Goal: Obtain resource: Obtain resource

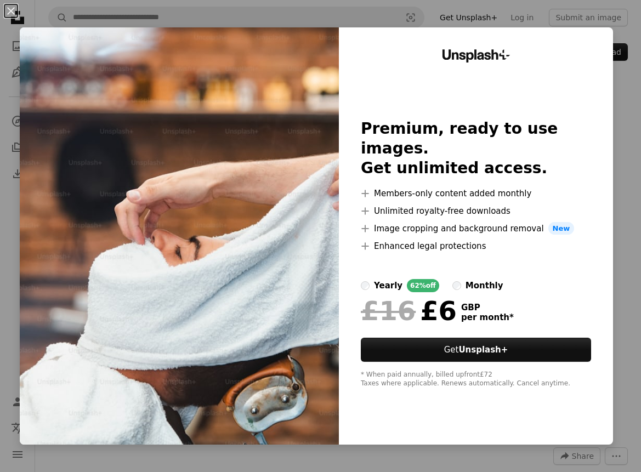
click at [596, 16] on div "An X shape Unsplash+ Premium, ready to use images. Get unlimited access. A plus…" at bounding box center [320, 236] width 641 height 472
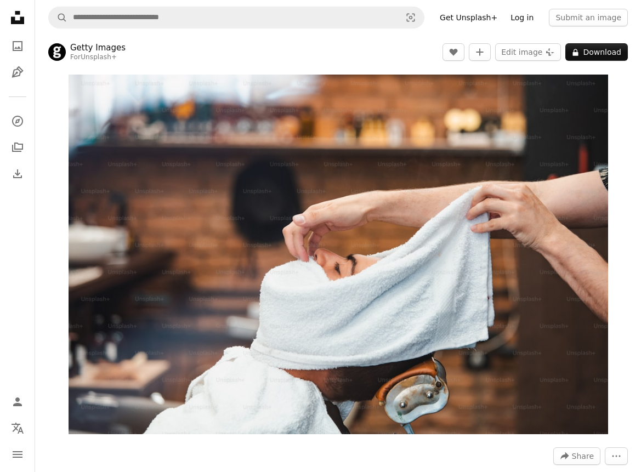
click at [527, 16] on link "Log in" at bounding box center [522, 18] width 36 height 18
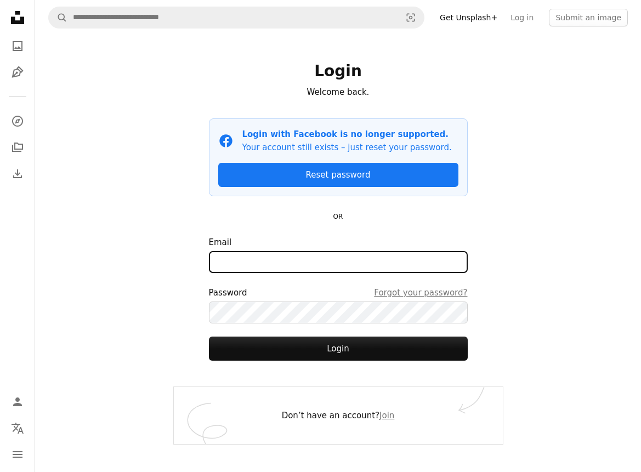
type input "**********"
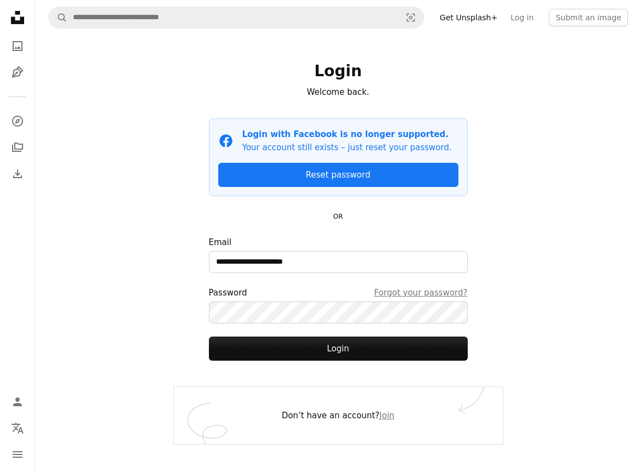
click at [127, 318] on div "**********" at bounding box center [337, 236] width 605 height 472
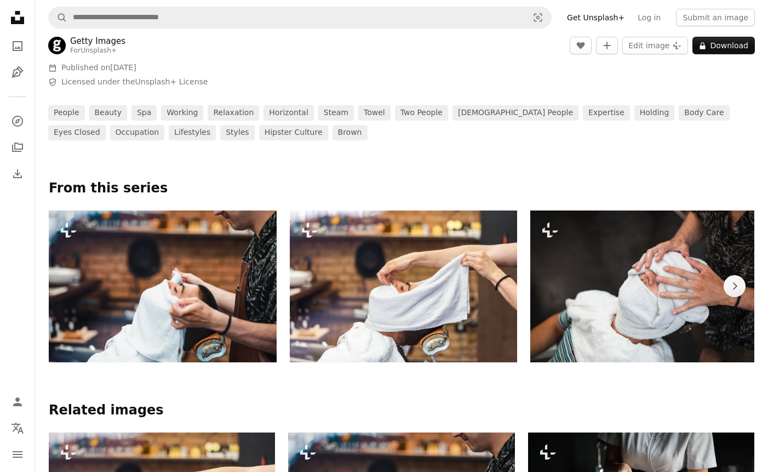
scroll to position [487, 0]
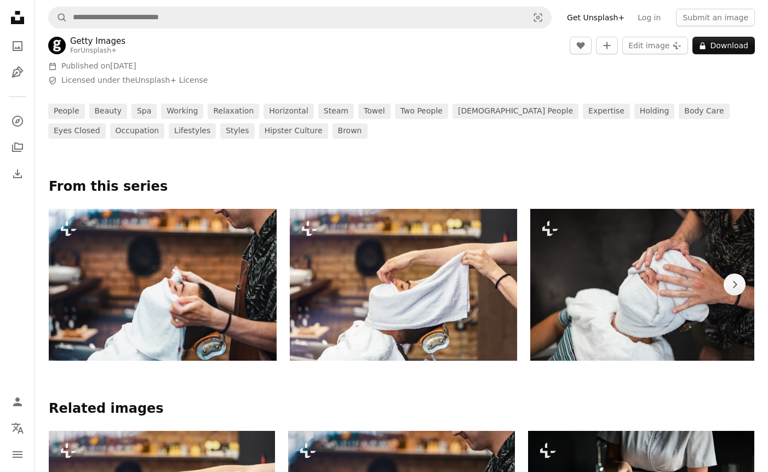
click at [416, 324] on img at bounding box center [404, 285] width 228 height 152
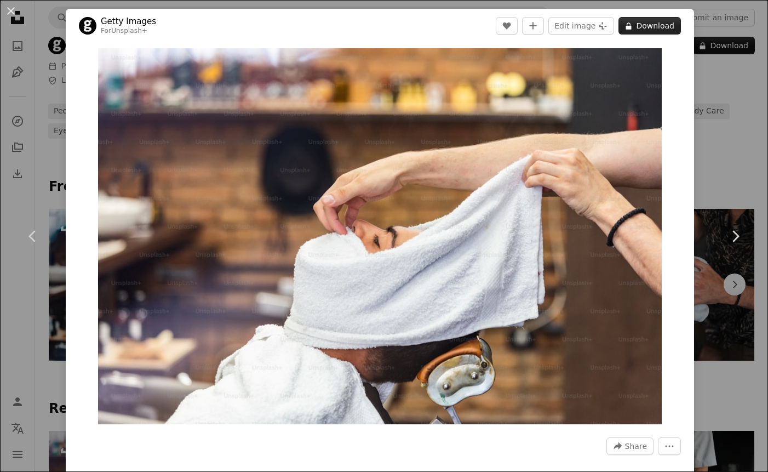
click at [640, 30] on button "A lock Download" at bounding box center [650, 26] width 62 height 18
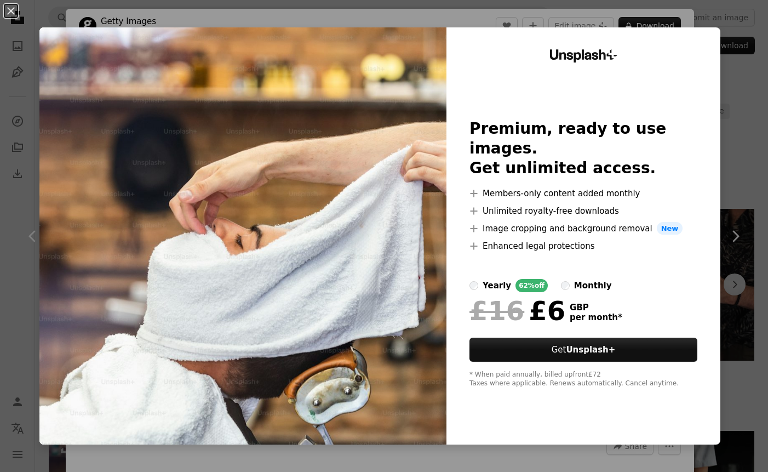
click at [640, 17] on div "An X shape Unsplash+ Premium, ready to use images. Get unlimited access. A plus…" at bounding box center [384, 236] width 768 height 472
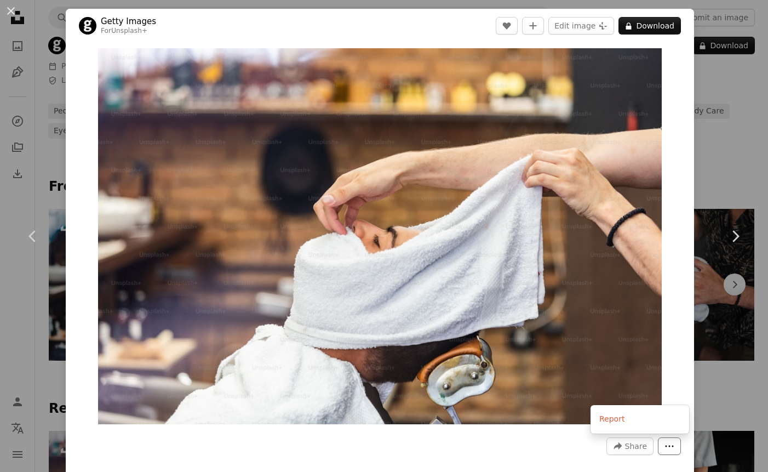
click at [640, 442] on icon "More Actions" at bounding box center [670, 446] width 10 height 10
click at [640, 65] on div "An X shape Chevron left Chevron right Getty Images For Unsplash+ A heart A plus…" at bounding box center [384, 236] width 768 height 472
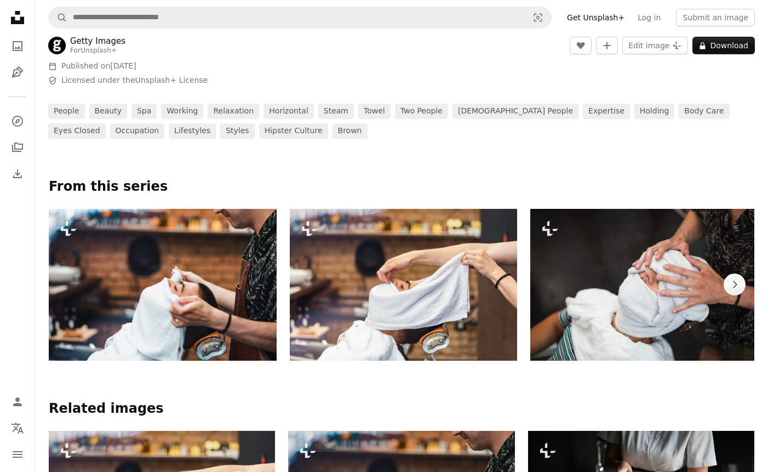
click at [418, 284] on img at bounding box center [404, 285] width 228 height 152
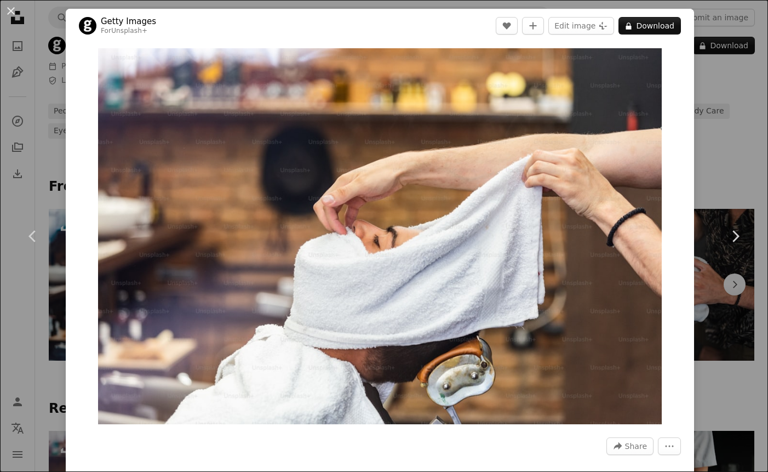
click at [640, 78] on div "An X shape Chevron left Chevron right Getty Images For Unsplash+ A heart A plus…" at bounding box center [384, 236] width 768 height 472
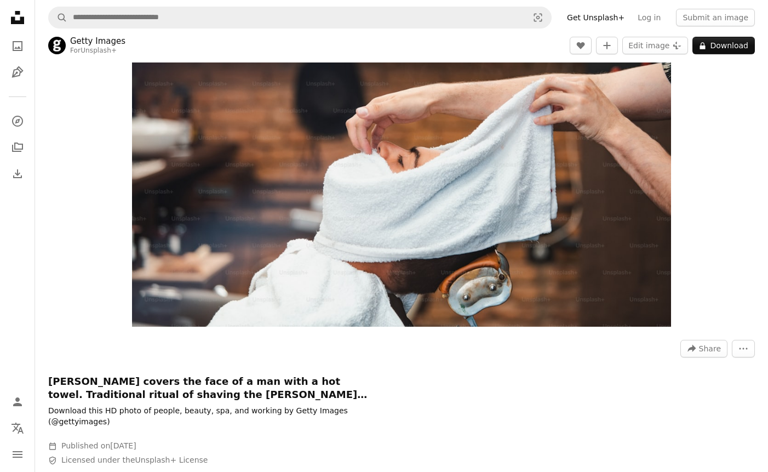
scroll to position [106, 0]
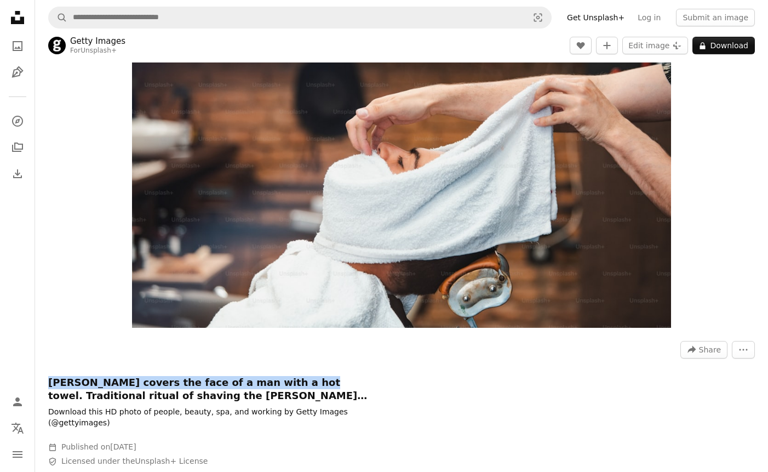
drag, startPoint x: 50, startPoint y: 379, endPoint x: 270, endPoint y: 381, distance: 220.3
click at [270, 381] on h1 "[PERSON_NAME] covers the face of a man with a hot towel. Traditional ritual of …" at bounding box center [212, 389] width 329 height 26
copy h1 "[PERSON_NAME] covers the face of a man with a hot towel."
